Goal: Task Accomplishment & Management: Use online tool/utility

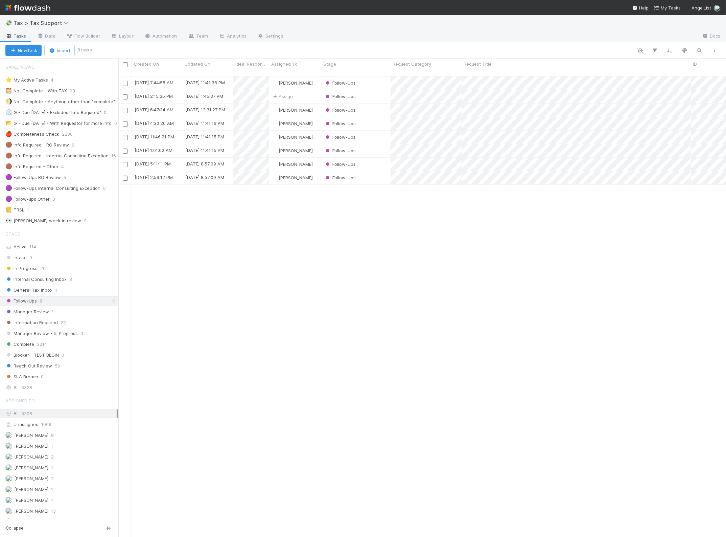
scroll to position [460, 601]
click at [382, 92] on div "Follow-Ups" at bounding box center [356, 96] width 69 height 13
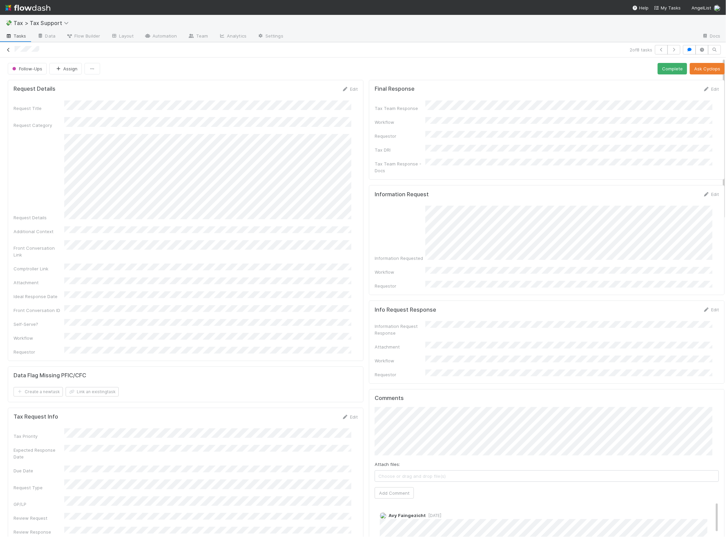
click at [6, 50] on icon at bounding box center [8, 50] width 7 height 4
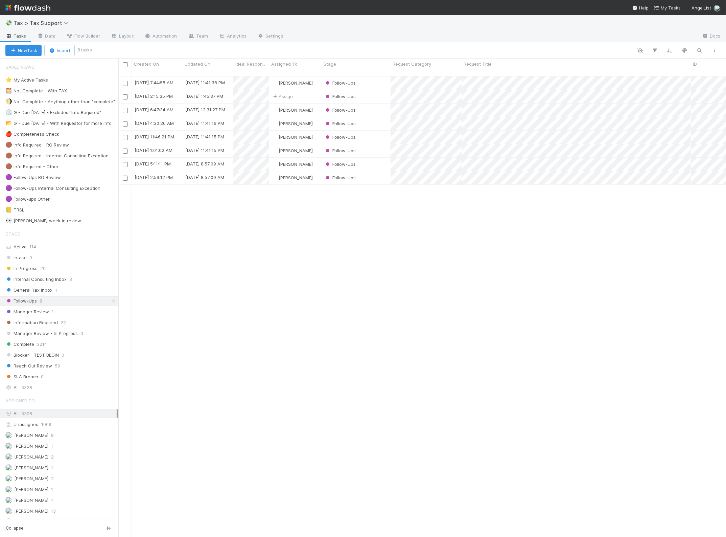
scroll to position [460, 601]
click at [40, 272] on span "20" at bounding box center [42, 268] width 5 height 8
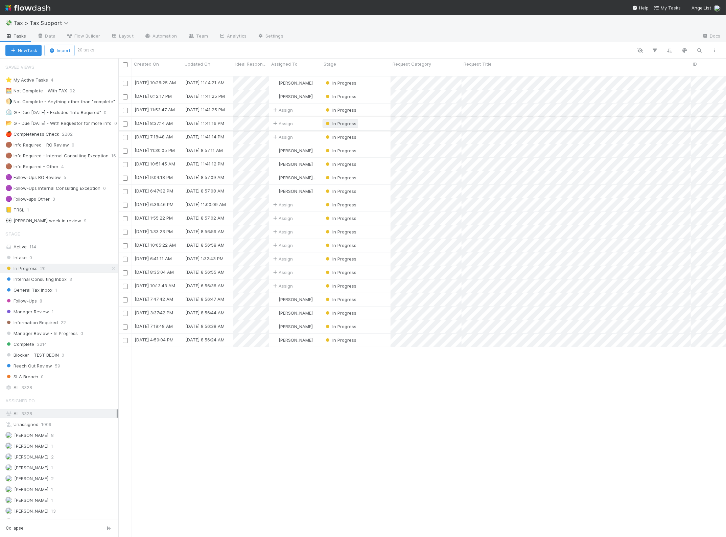
scroll to position [460, 601]
click at [50, 325] on span "Information Required" at bounding box center [31, 322] width 52 height 8
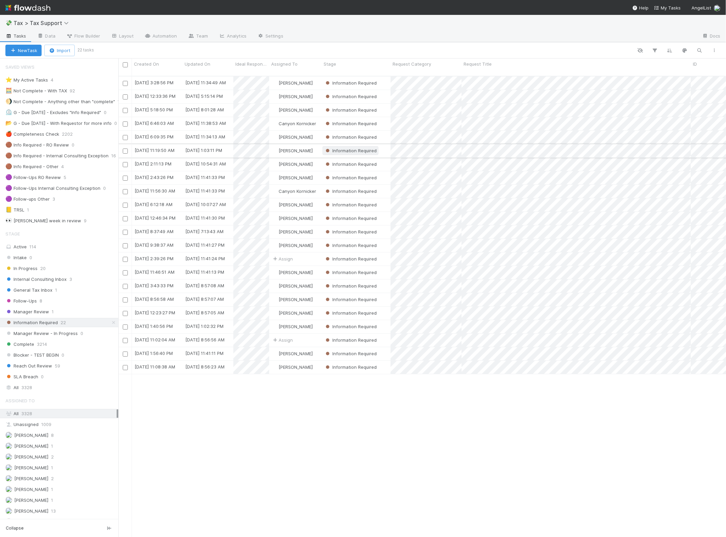
scroll to position [460, 601]
click at [110, 325] on icon at bounding box center [113, 322] width 7 height 4
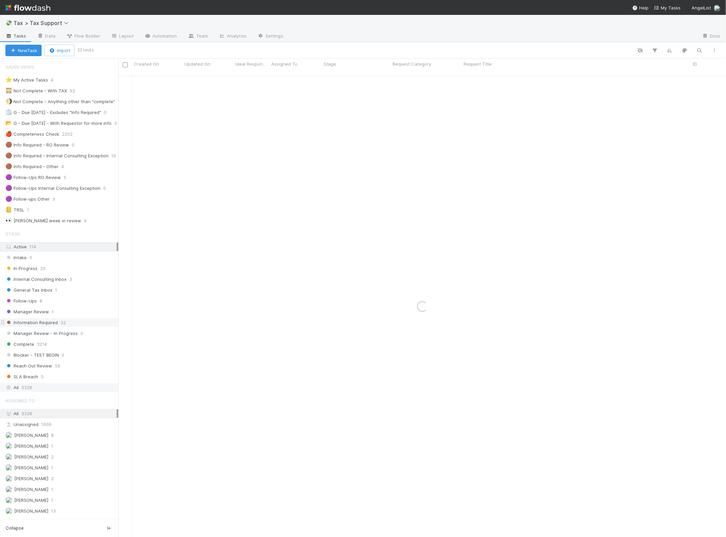
click at [39, 391] on div "All 3328" at bounding box center [60, 387] width 111 height 8
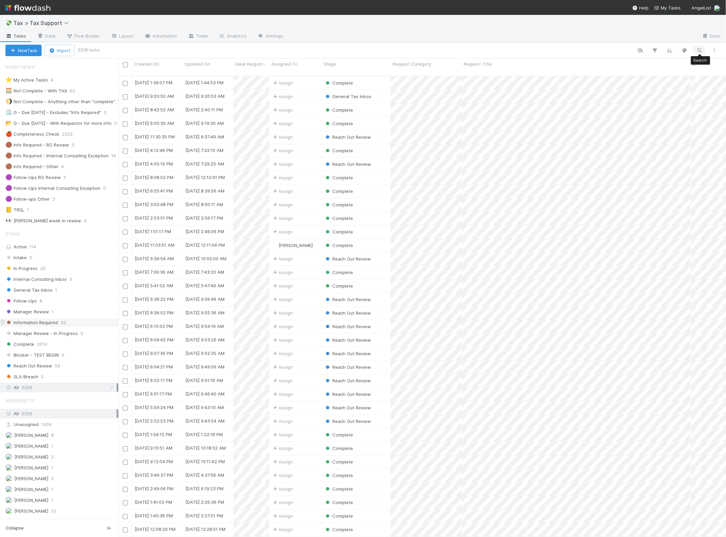
scroll to position [460, 601]
click at [700, 48] on icon "button" at bounding box center [699, 50] width 7 height 6
click at [656, 34] on div at bounding box center [668, 39] width 76 height 10
click at [656, 37] on input at bounding box center [665, 39] width 68 height 8
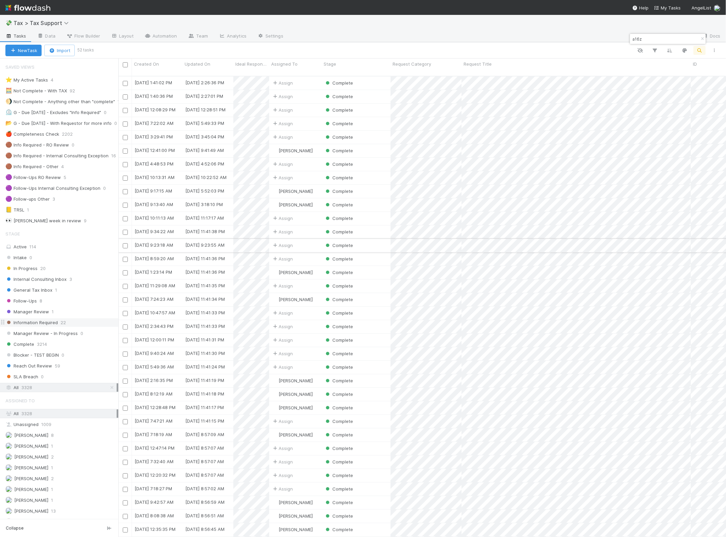
type input "a16z"
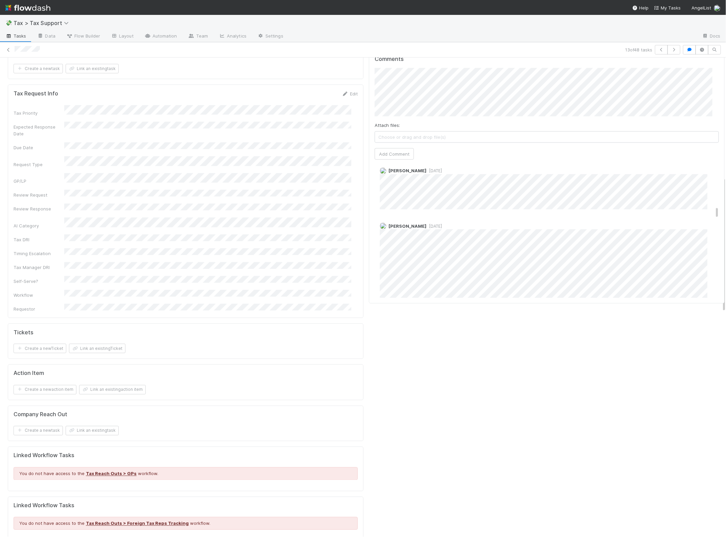
scroll to position [634, 0]
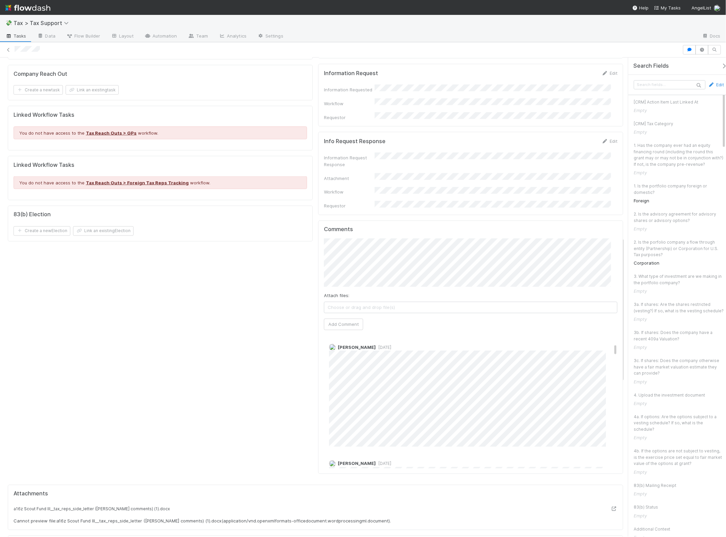
scroll to position [169, 0]
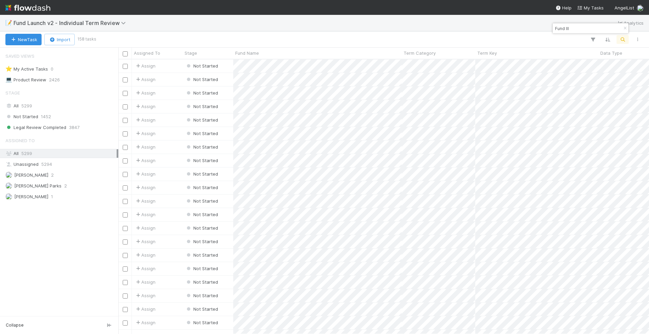
scroll to position [269, 525]
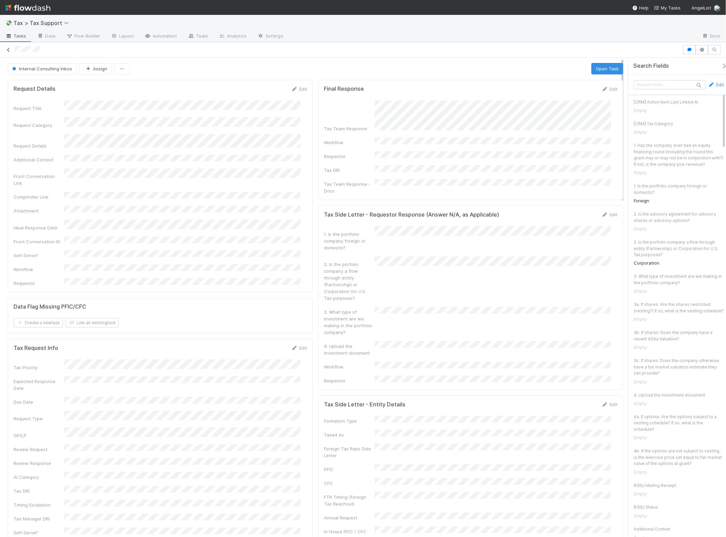
click at [9, 48] on icon at bounding box center [8, 50] width 7 height 4
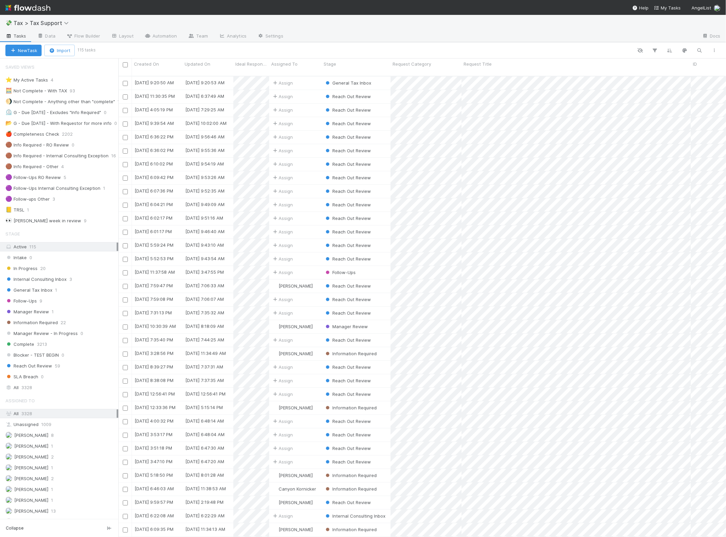
scroll to position [460, 601]
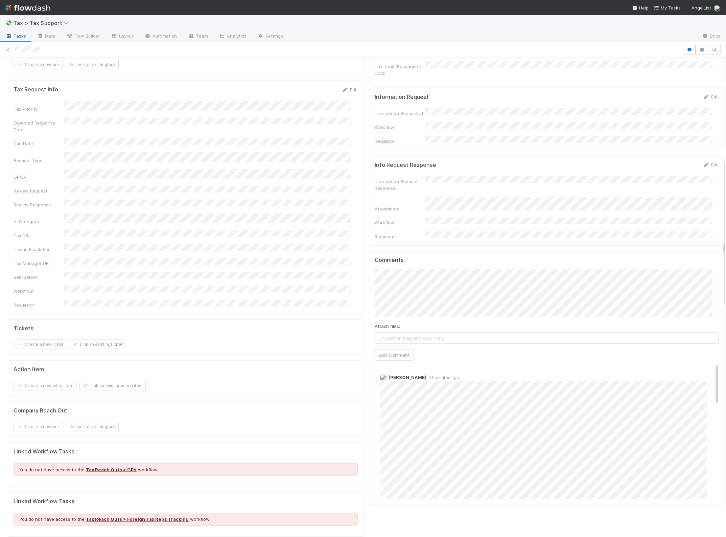
scroll to position [338, 0]
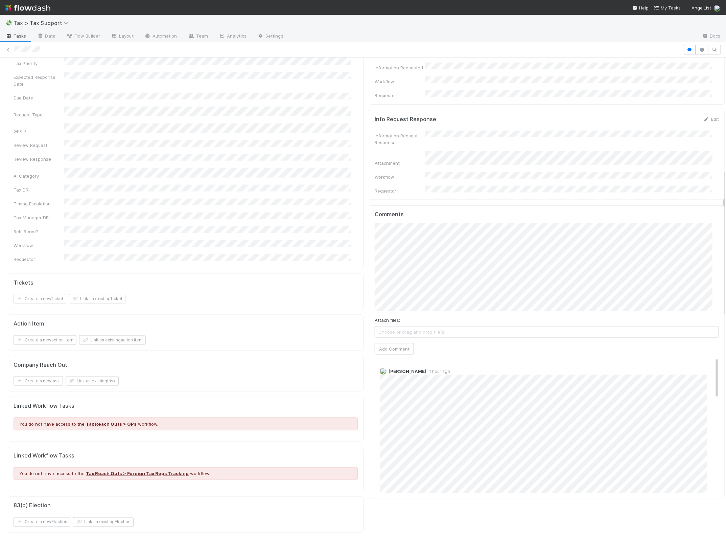
scroll to position [338, 0]
click at [405, 230] on span "[PERSON_NAME]" at bounding box center [403, 231] width 34 height 5
click at [389, 351] on button "Add Comment" at bounding box center [394, 356] width 39 height 11
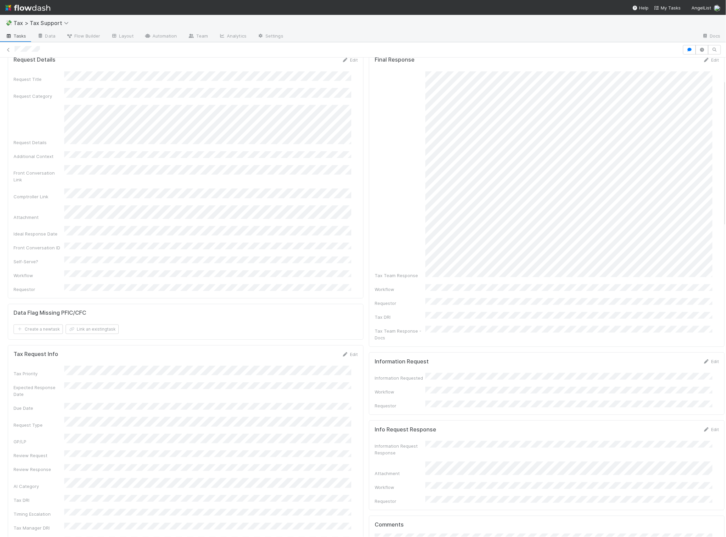
scroll to position [0, 0]
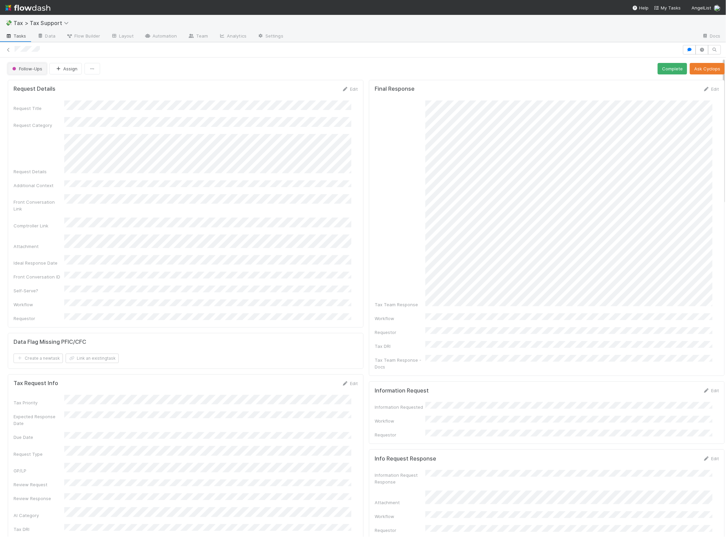
click at [37, 70] on span "Follow-Ups" at bounding box center [26, 68] width 31 height 5
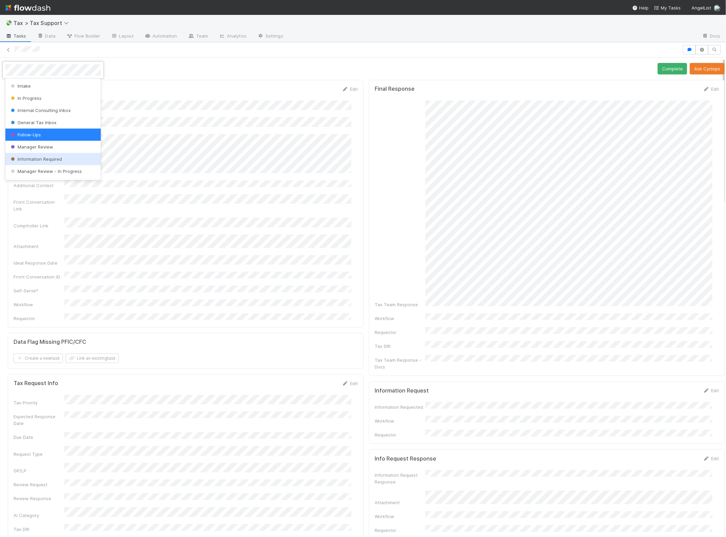
click at [40, 157] on span "Information Required" at bounding box center [35, 158] width 52 height 5
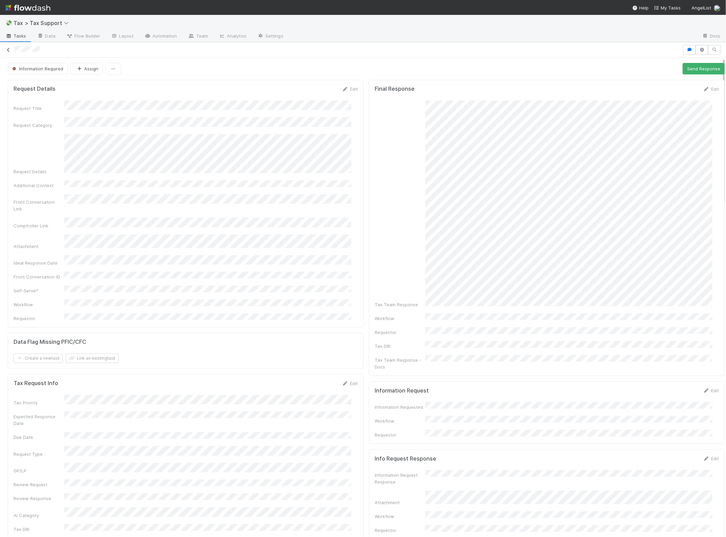
click at [9, 48] on icon at bounding box center [8, 50] width 7 height 4
